Goal: Task Accomplishment & Management: Use online tool/utility

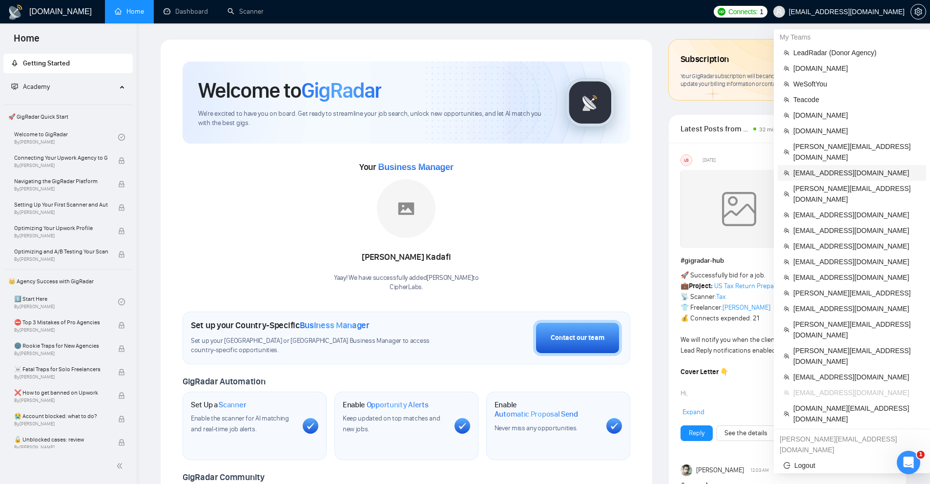
click at [842, 168] on span "[EMAIL_ADDRESS][DOMAIN_NAME]" at bounding box center [857, 173] width 127 height 11
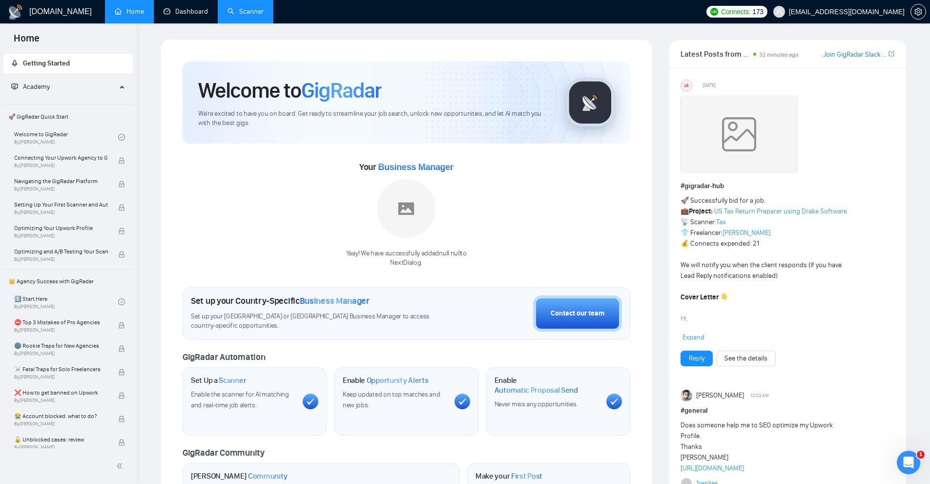
click at [259, 14] on link "Scanner" at bounding box center [246, 11] width 36 height 8
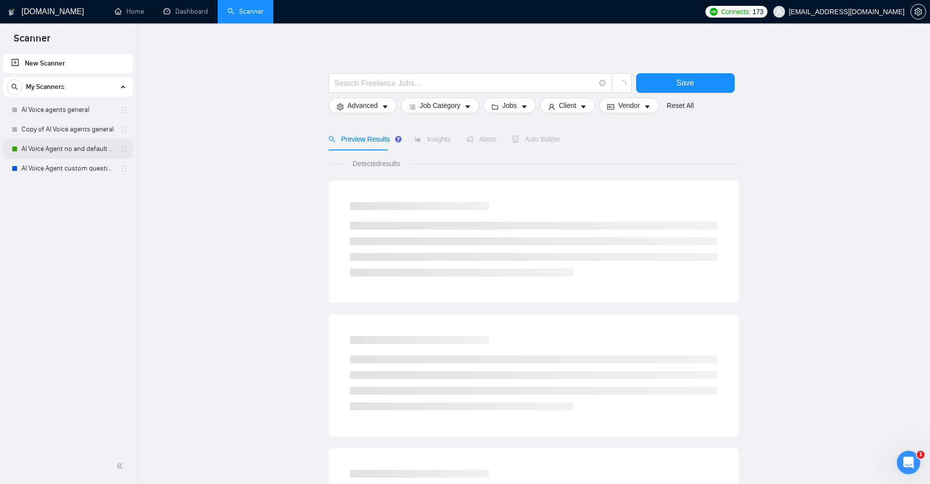
click at [53, 150] on link "AI Voice Agent no and default questions" at bounding box center [67, 149] width 93 height 20
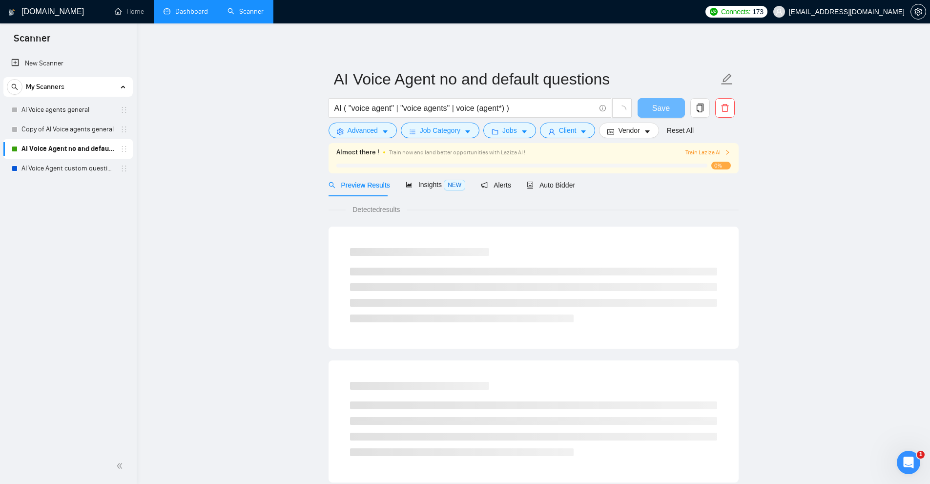
click at [188, 12] on link "Dashboard" at bounding box center [186, 11] width 44 height 8
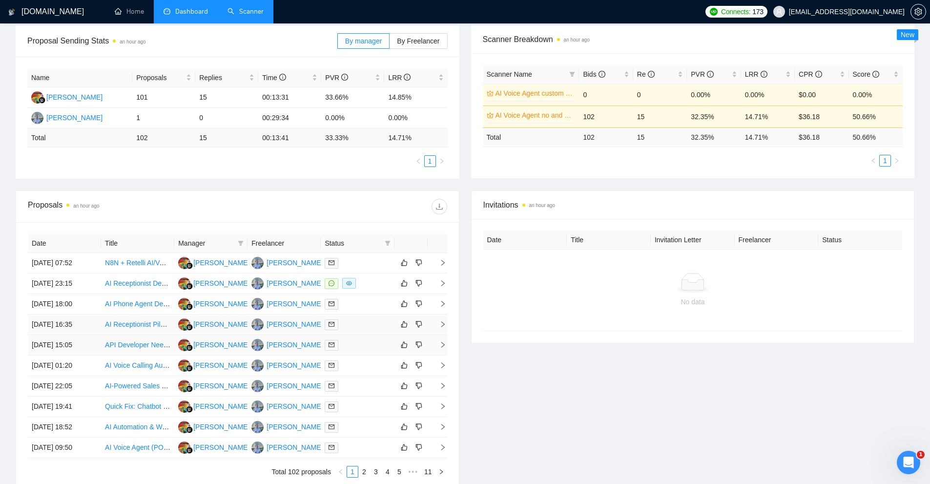
scroll to position [195, 0]
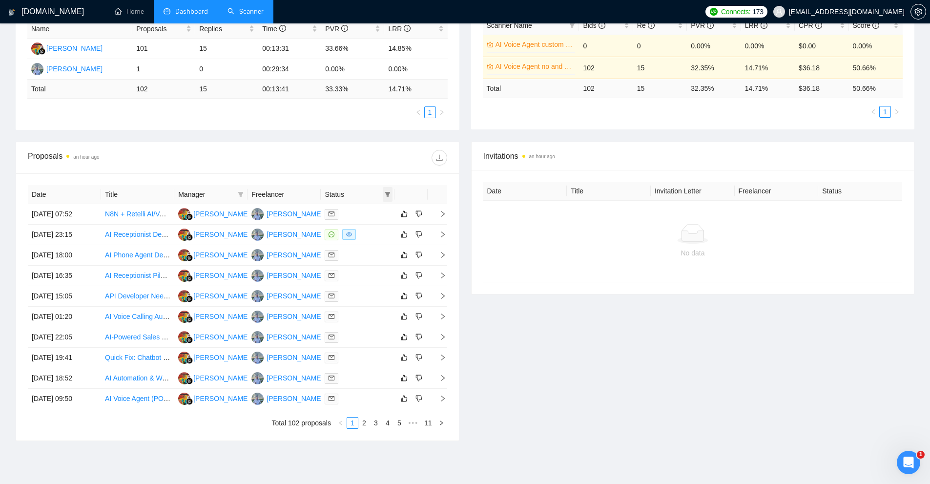
click at [388, 196] on icon "filter" at bounding box center [387, 194] width 5 height 5
click at [372, 216] on span "Chat" at bounding box center [362, 213] width 47 height 11
checkbox input "true"
click at [377, 251] on span "OK" at bounding box center [380, 248] width 10 height 11
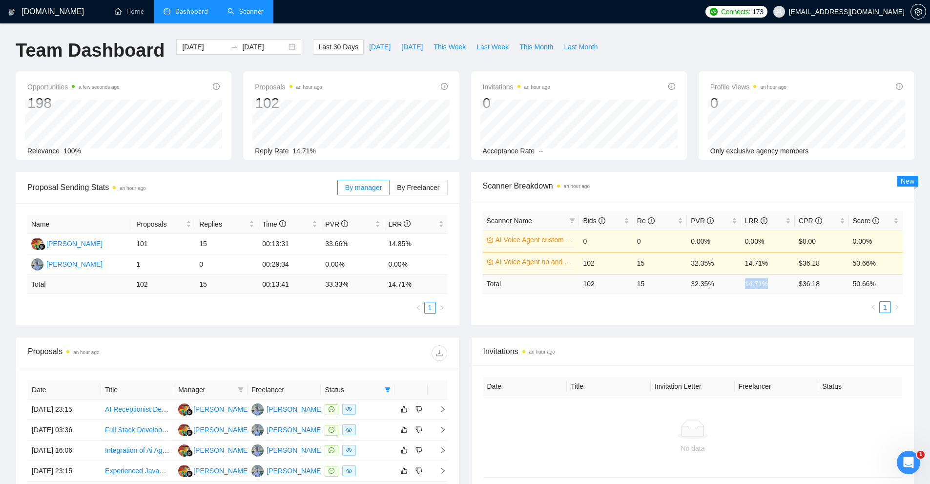
drag, startPoint x: 767, startPoint y: 284, endPoint x: 746, endPoint y: 283, distance: 21.5
click at [746, 283] on td "14.71 %" at bounding box center [768, 283] width 54 height 19
copy td "14.71 %"
